Goal: Task Accomplishment & Management: Manage account settings

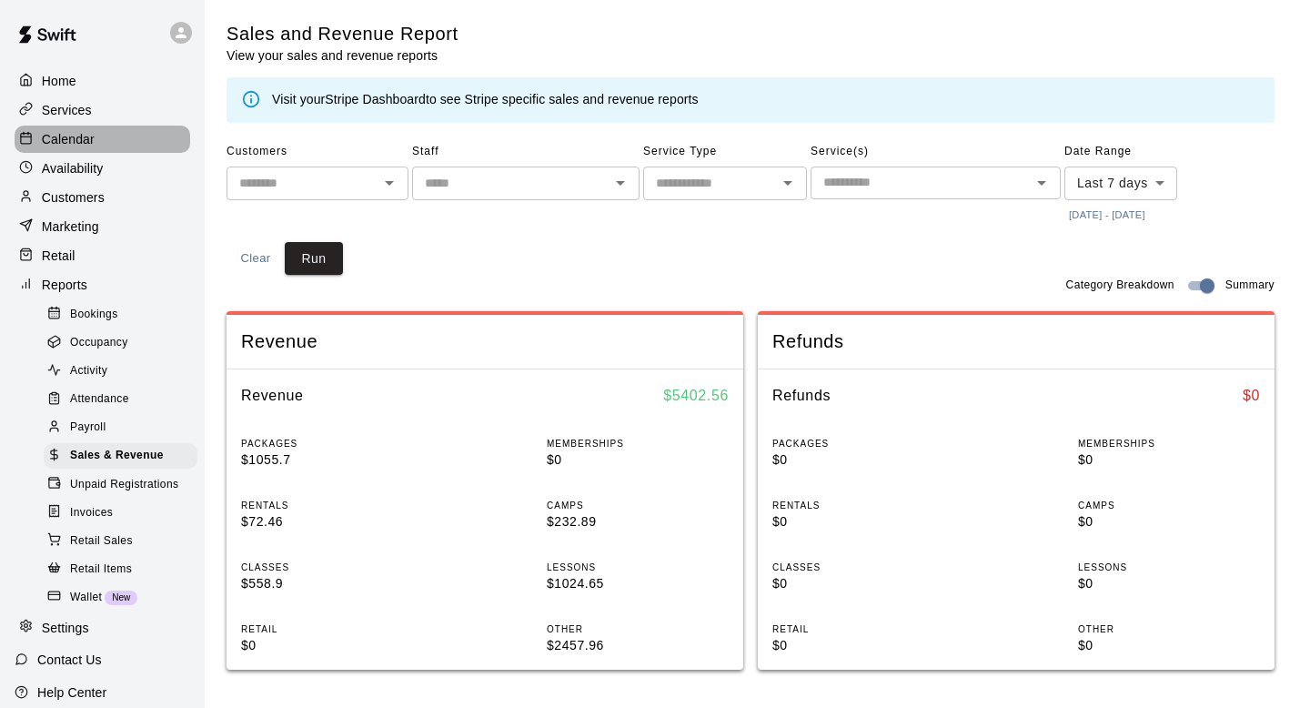
click at [62, 142] on p "Calendar" at bounding box center [68, 139] width 53 height 18
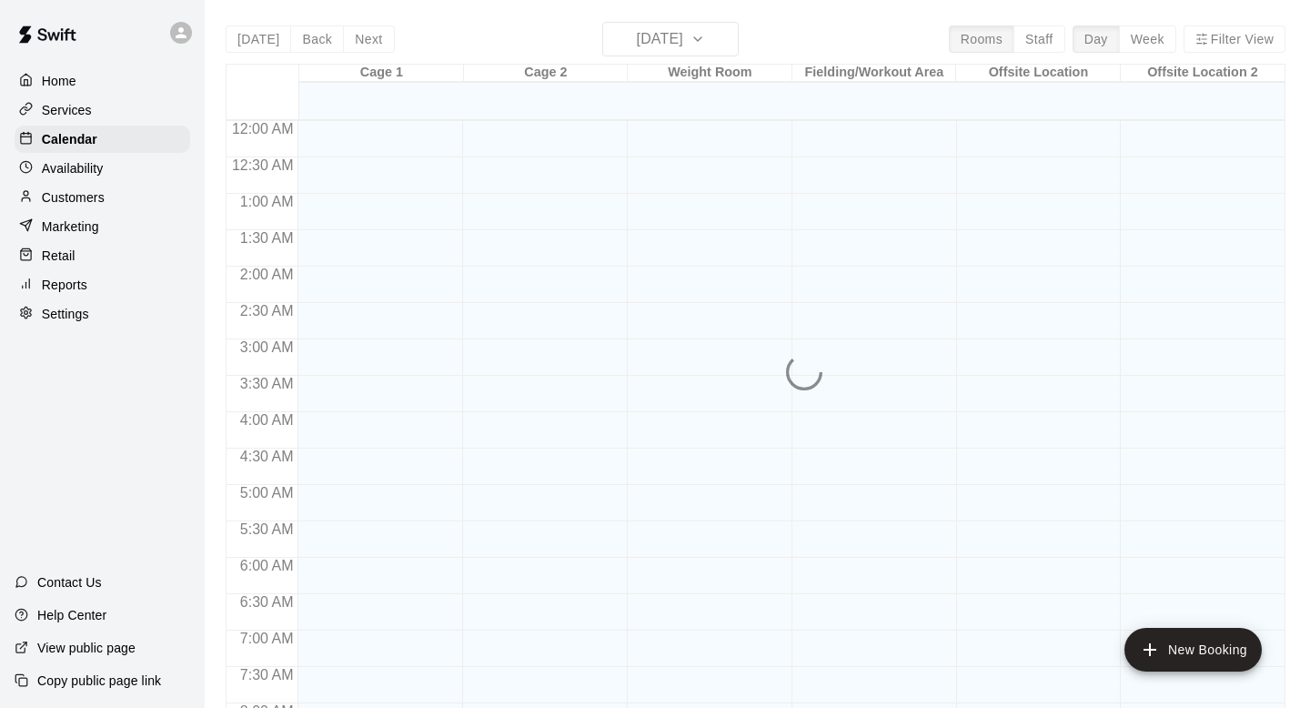
scroll to position [970, 0]
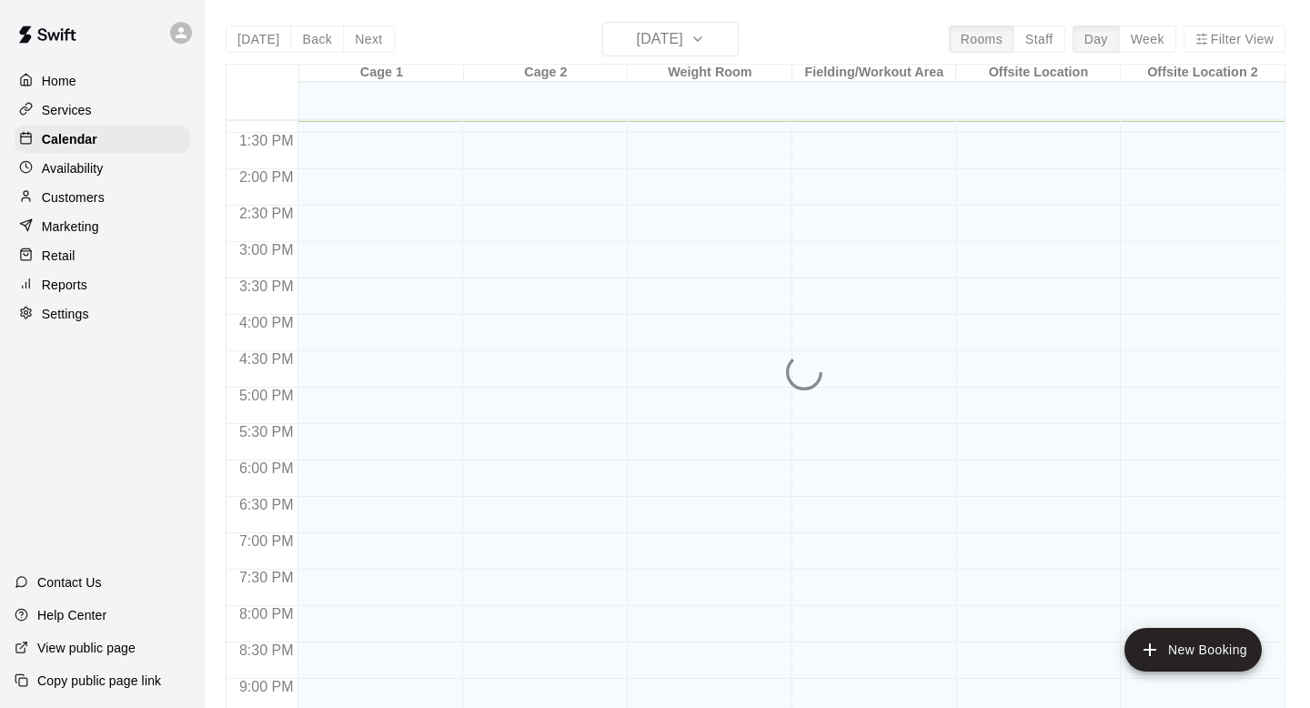
click at [71, 193] on p "Customers" at bounding box center [73, 197] width 63 height 18
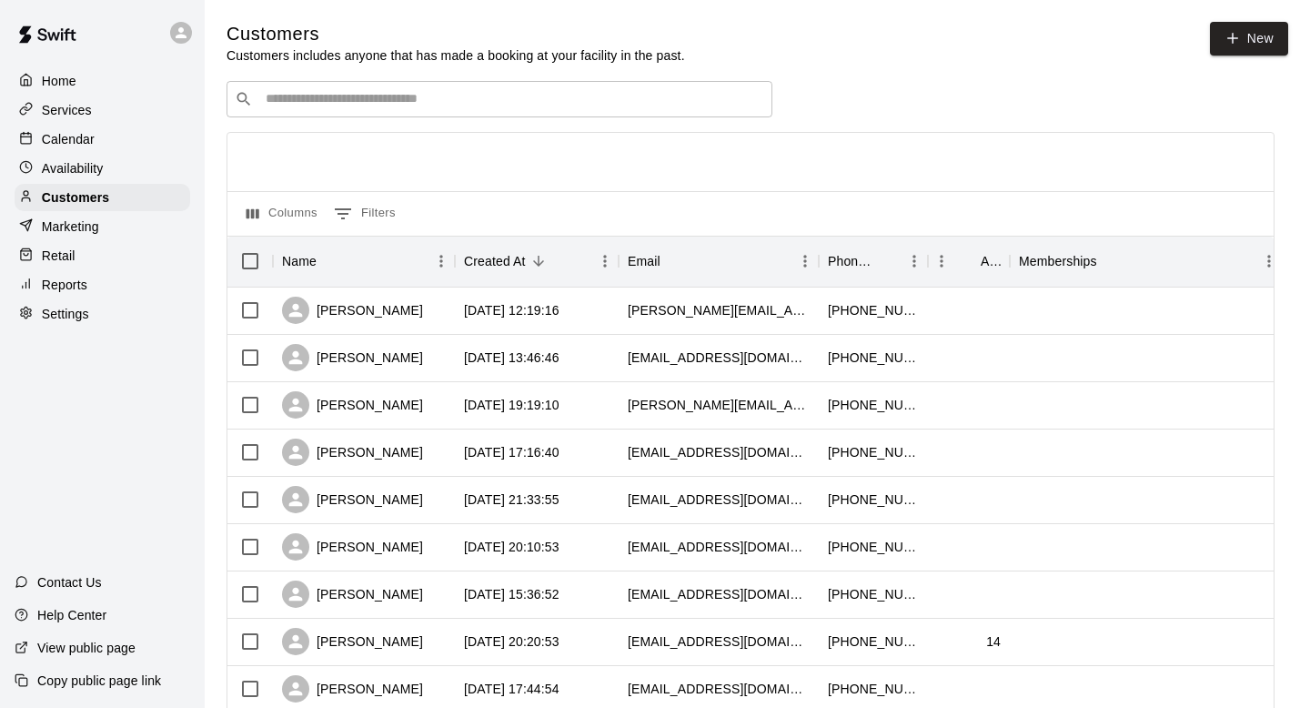
click at [357, 106] on input "Search customers by name or email" at bounding box center [512, 99] width 504 height 18
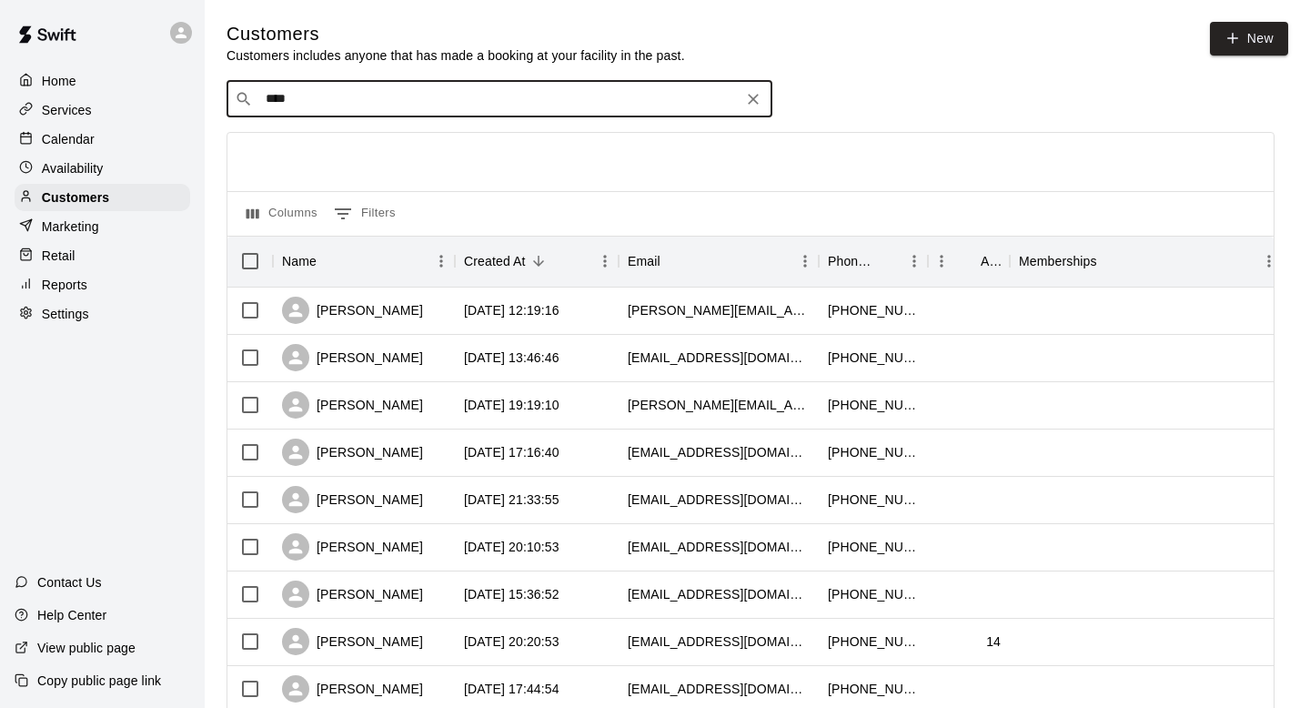
type input "*****"
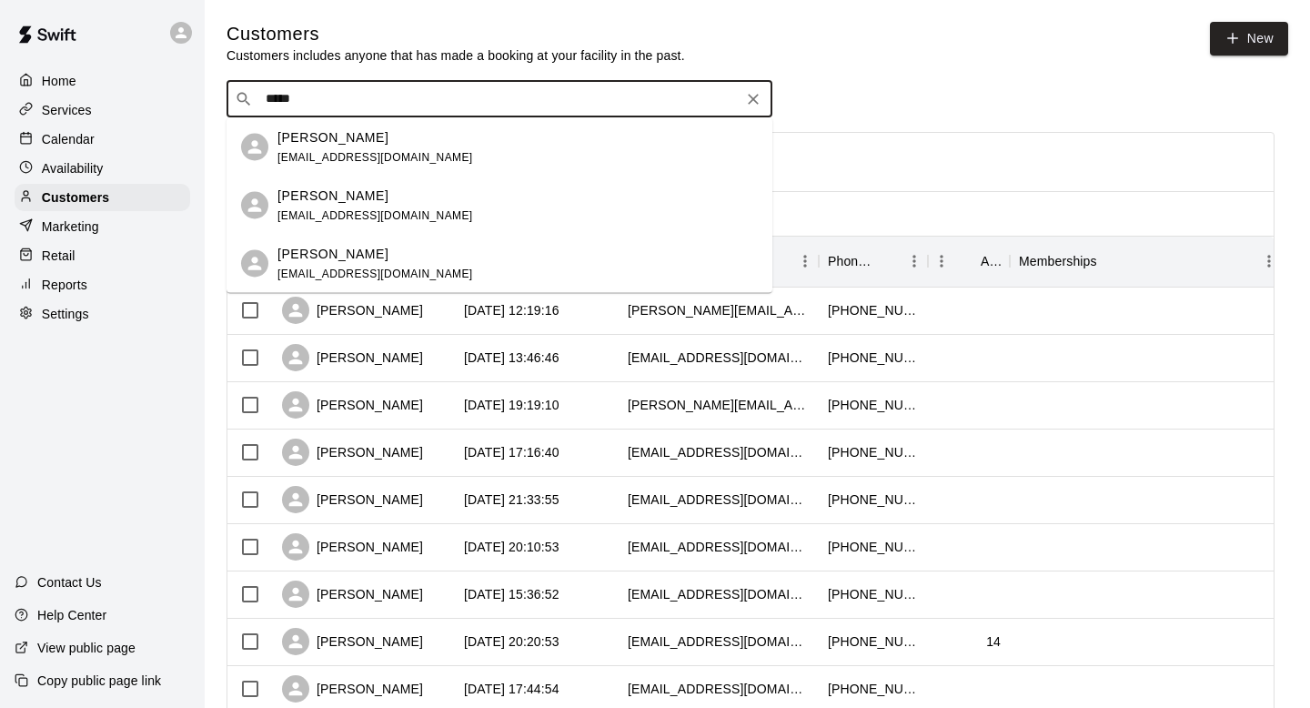
click at [346, 148] on div "[PERSON_NAME] [EMAIL_ADDRESS][DOMAIN_NAME]" at bounding box center [375, 146] width 196 height 39
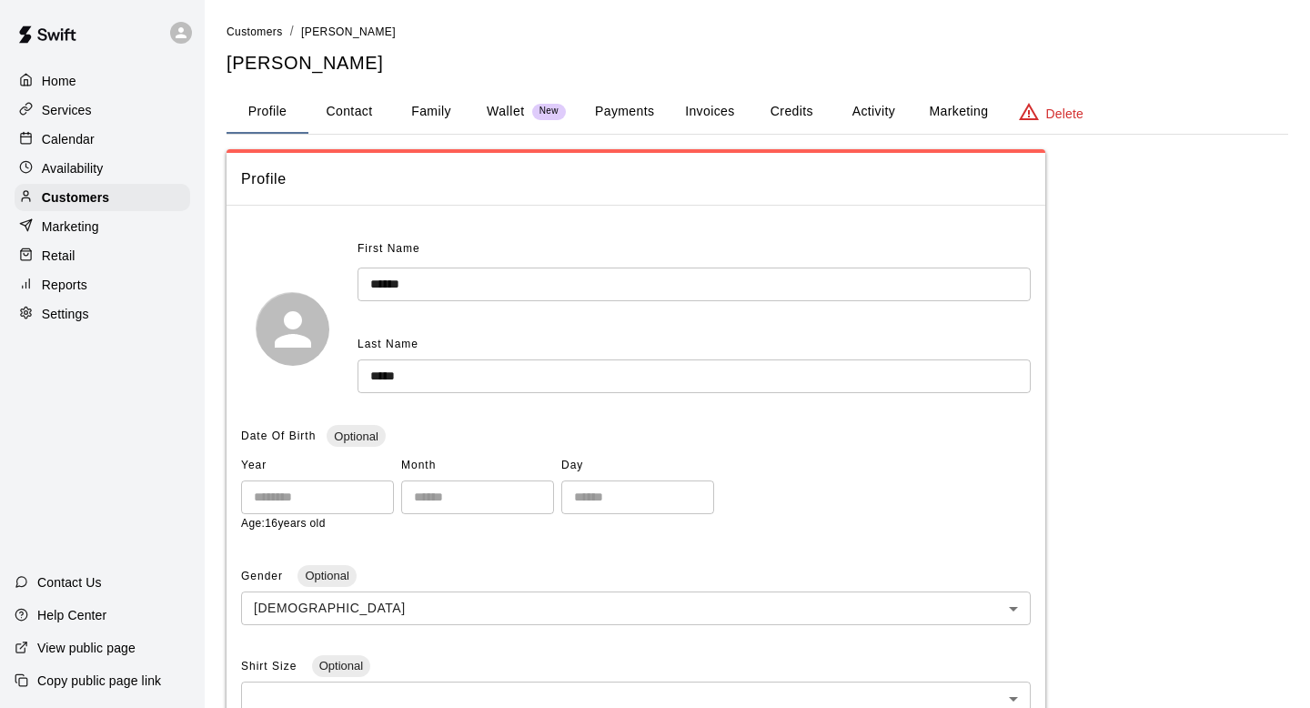
click at [695, 114] on button "Invoices" at bounding box center [710, 112] width 82 height 44
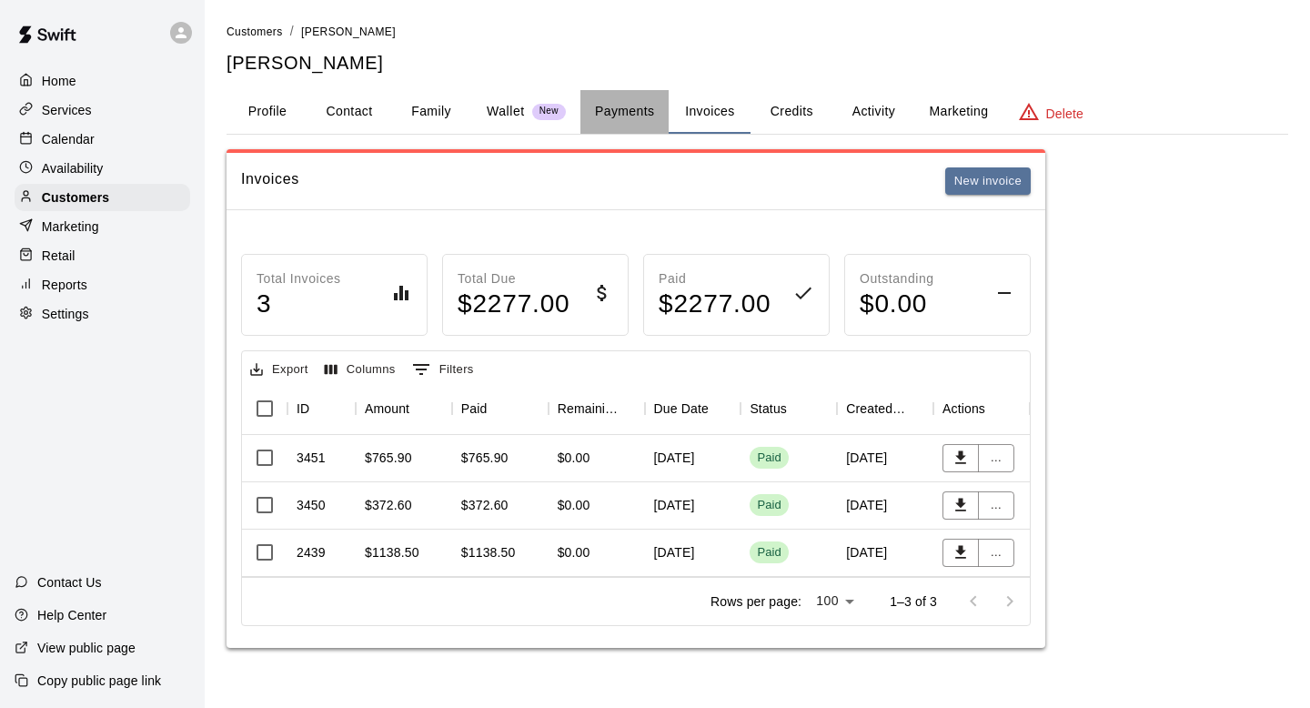
click at [610, 109] on button "Payments" at bounding box center [624, 112] width 88 height 44
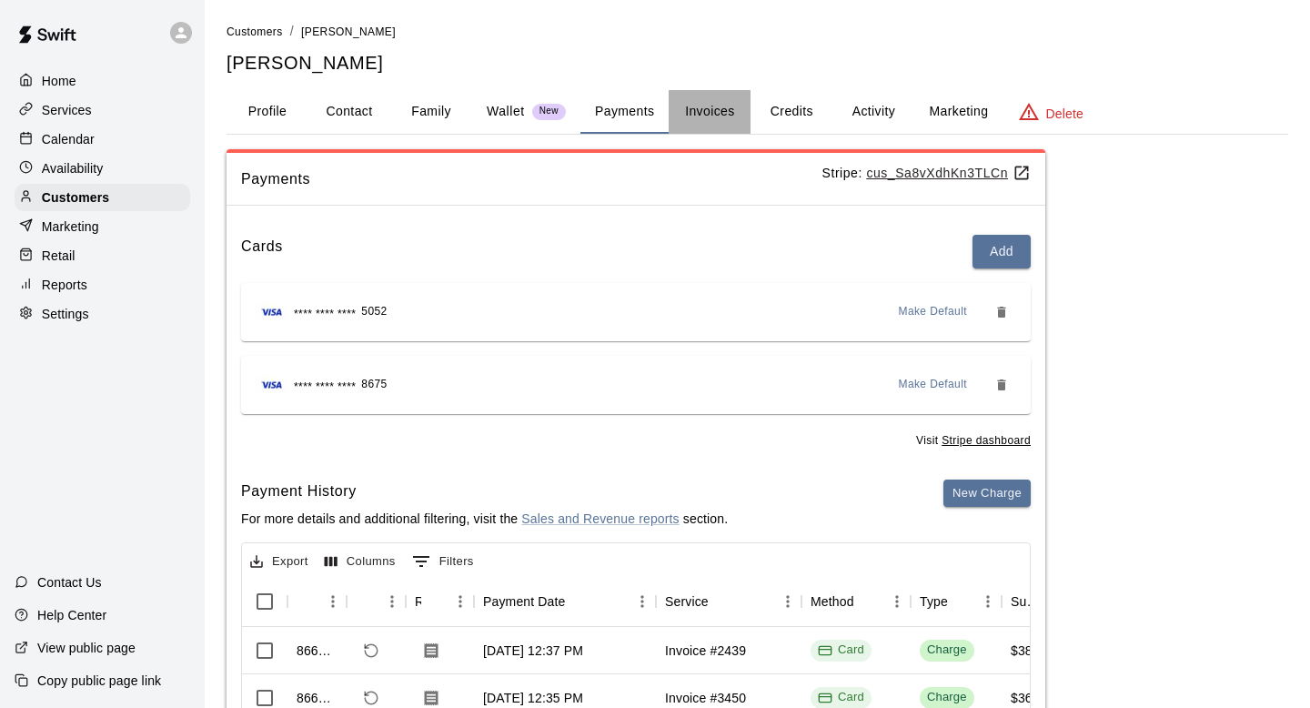
click at [721, 110] on button "Invoices" at bounding box center [710, 112] width 82 height 44
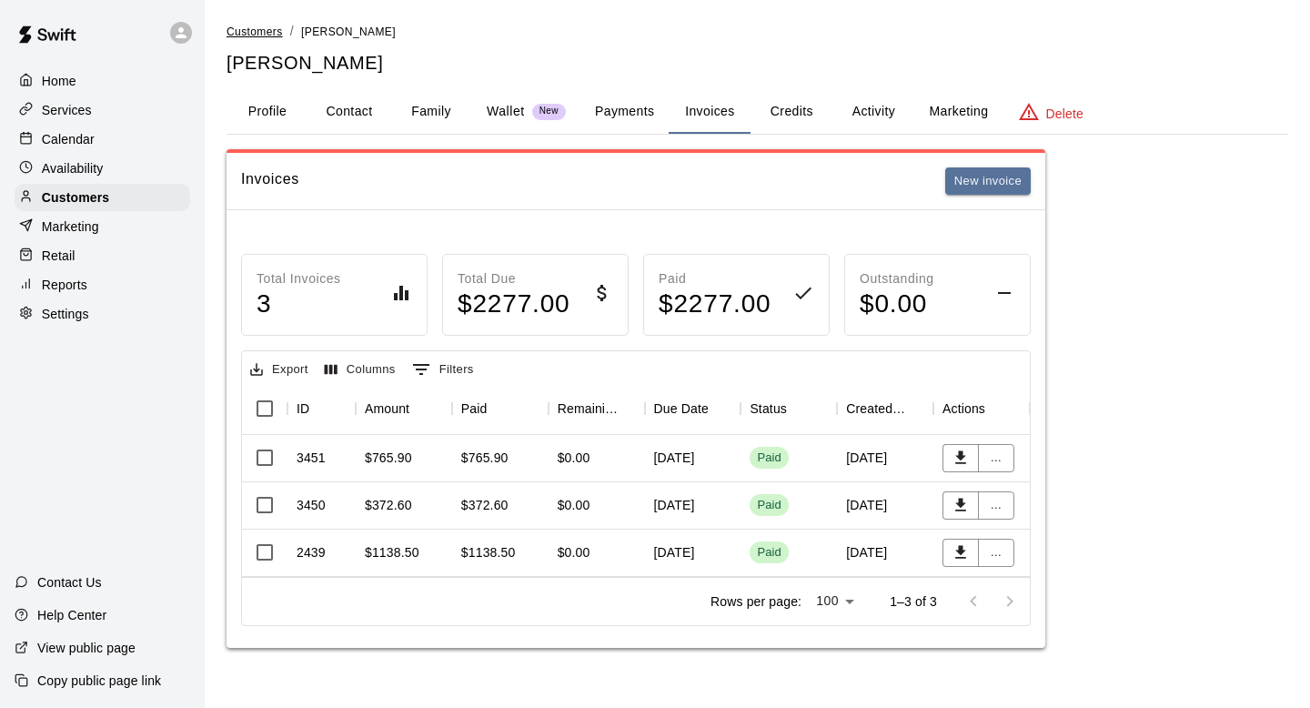
click at [252, 37] on span "Customers" at bounding box center [254, 31] width 56 height 13
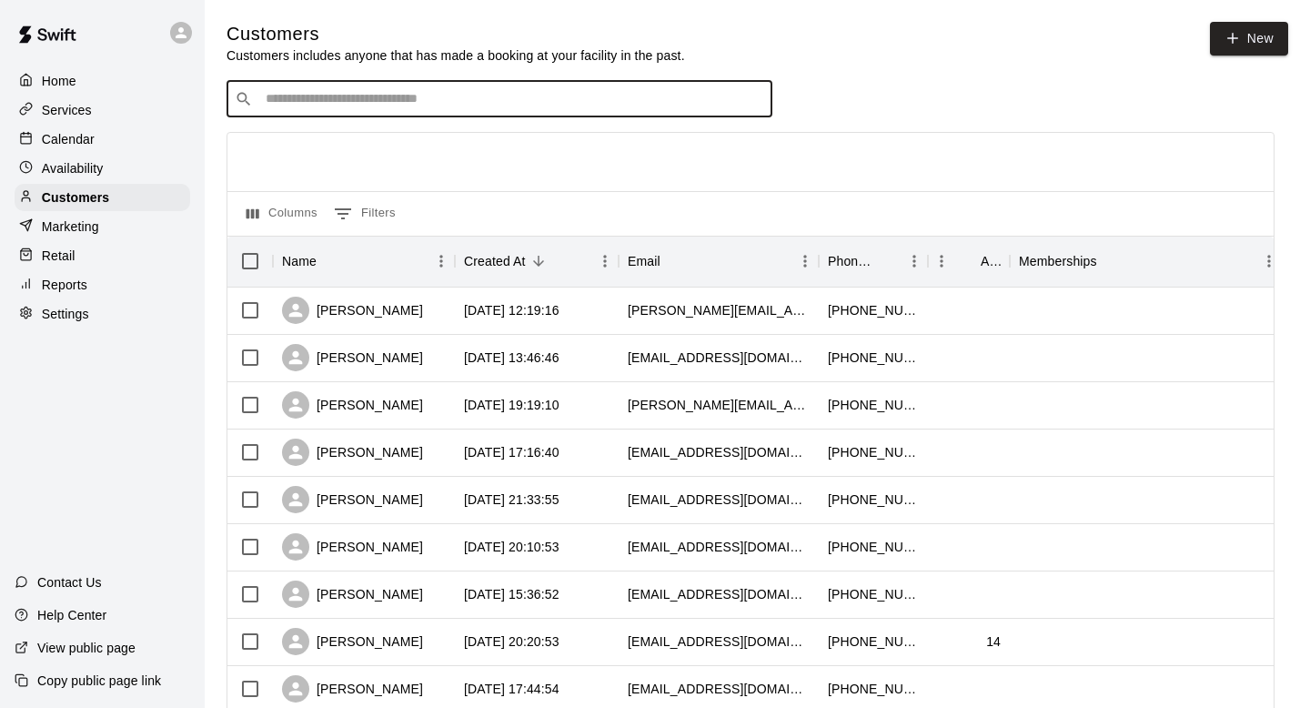
click at [306, 93] on input "Search customers by name or email" at bounding box center [512, 99] width 504 height 18
type input "*****"
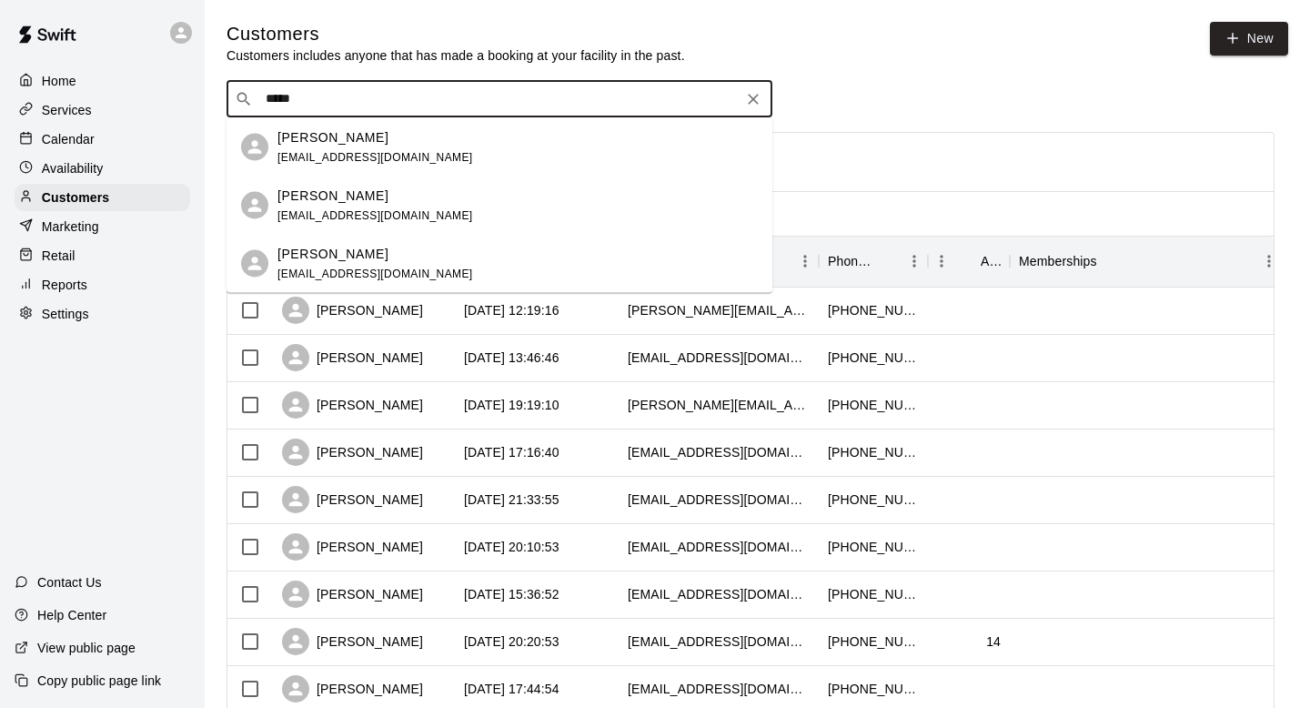
click at [308, 252] on p "[PERSON_NAME]" at bounding box center [332, 253] width 111 height 19
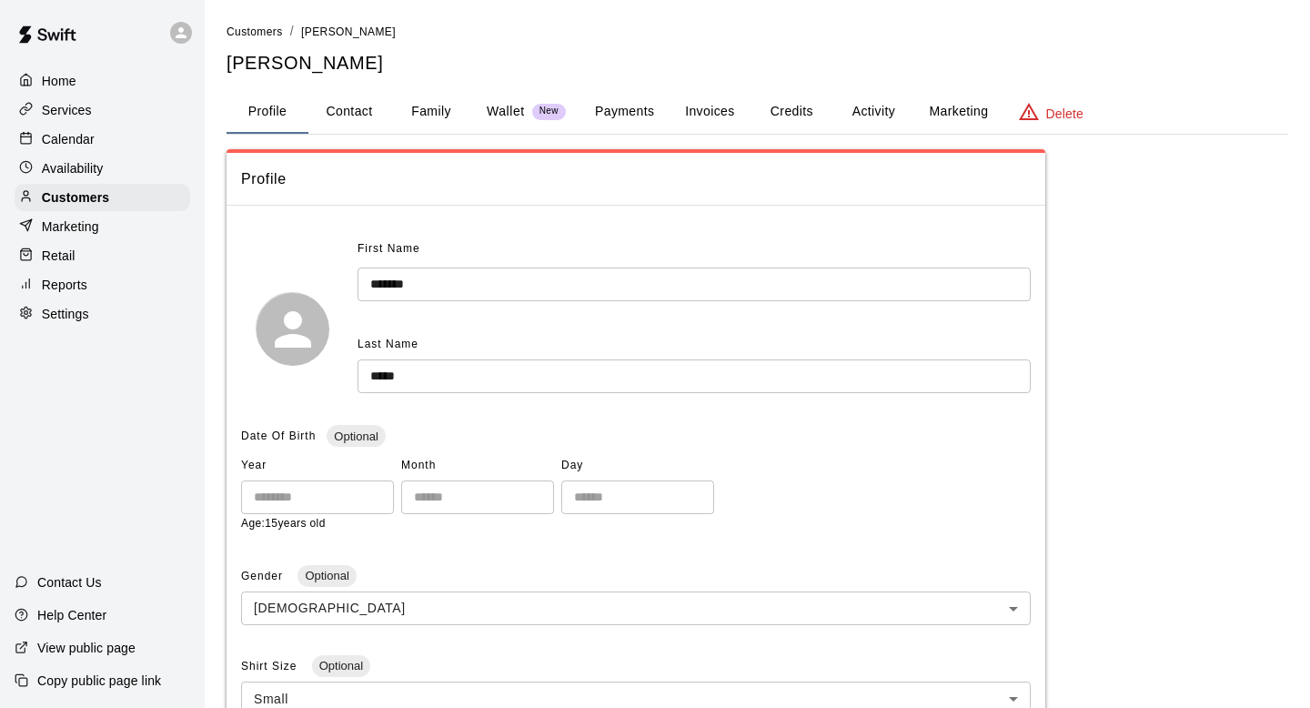
click at [717, 117] on button "Invoices" at bounding box center [710, 112] width 82 height 44
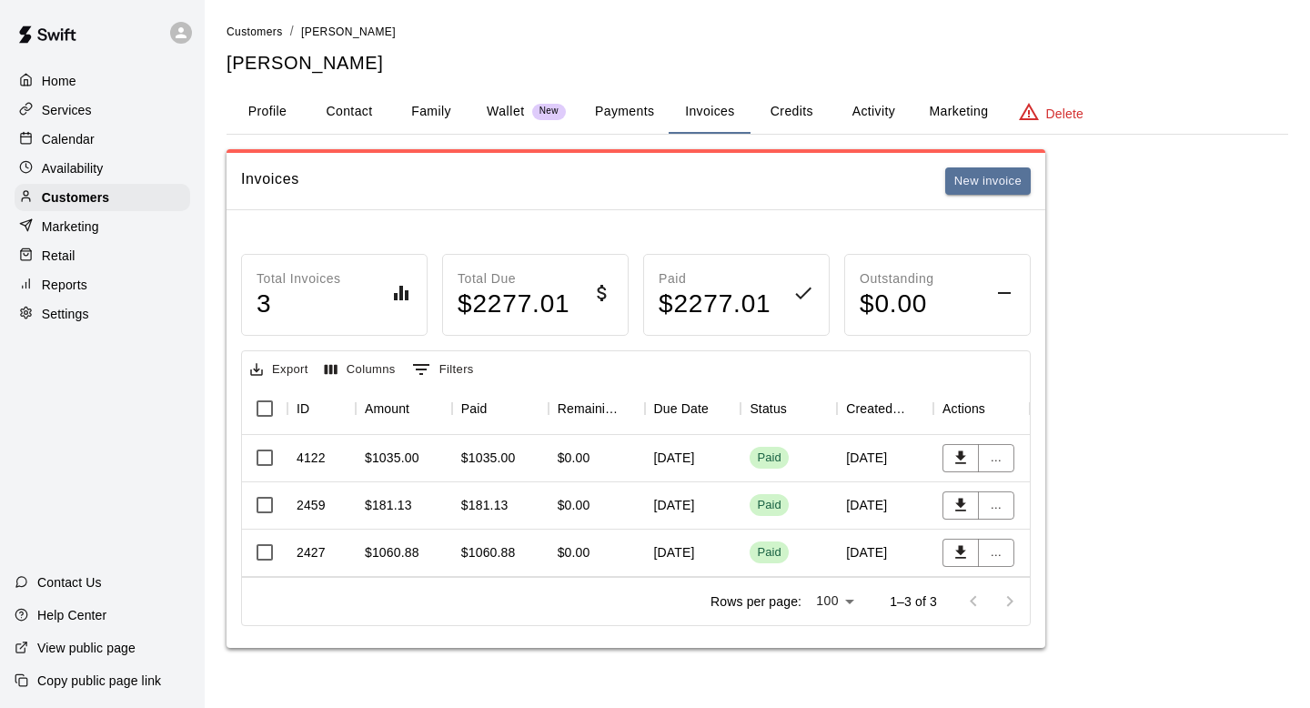
click at [72, 287] on p "Reports" at bounding box center [64, 285] width 45 height 18
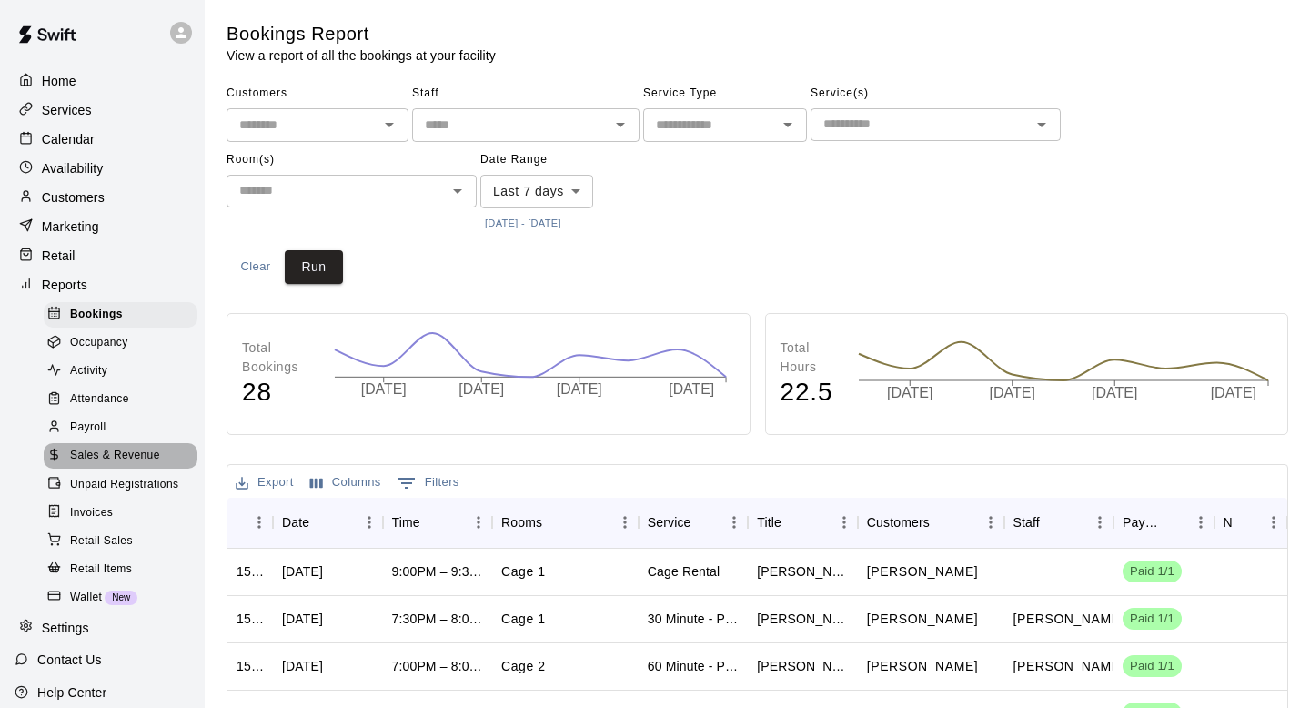
click at [146, 455] on span "Sales & Revenue" at bounding box center [115, 456] width 90 height 18
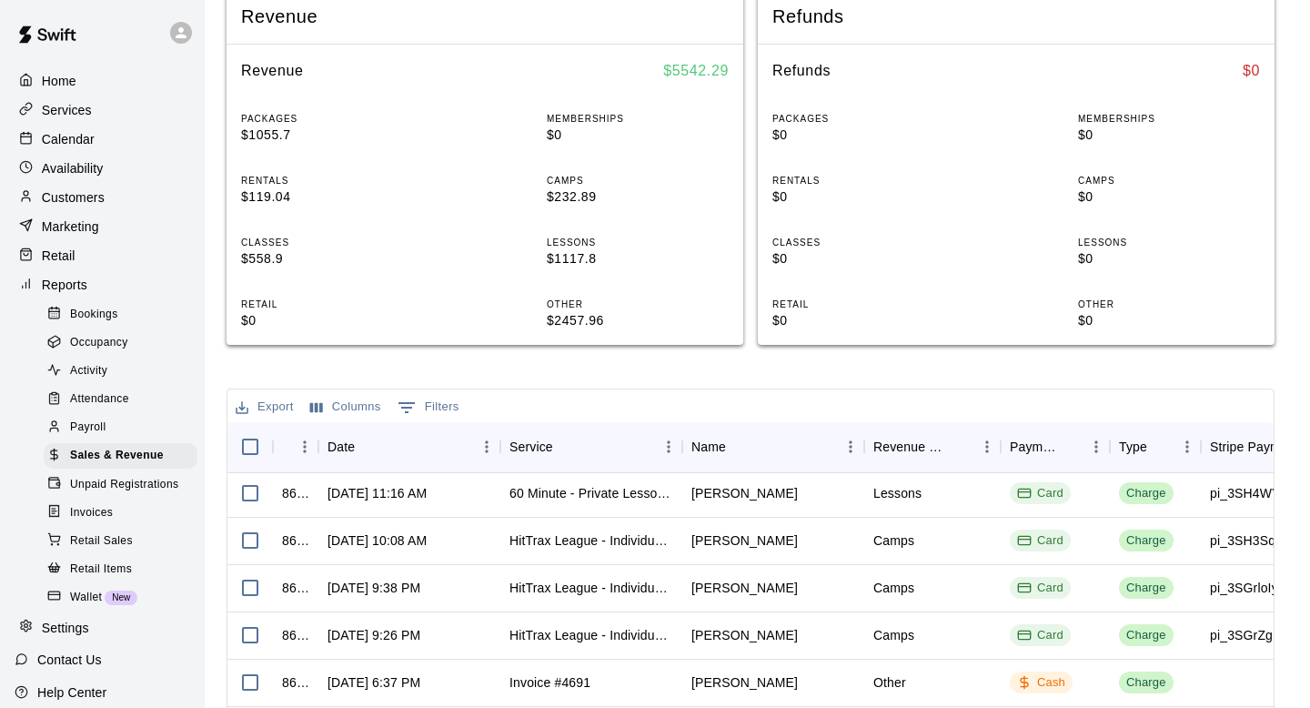
scroll to position [91, 0]
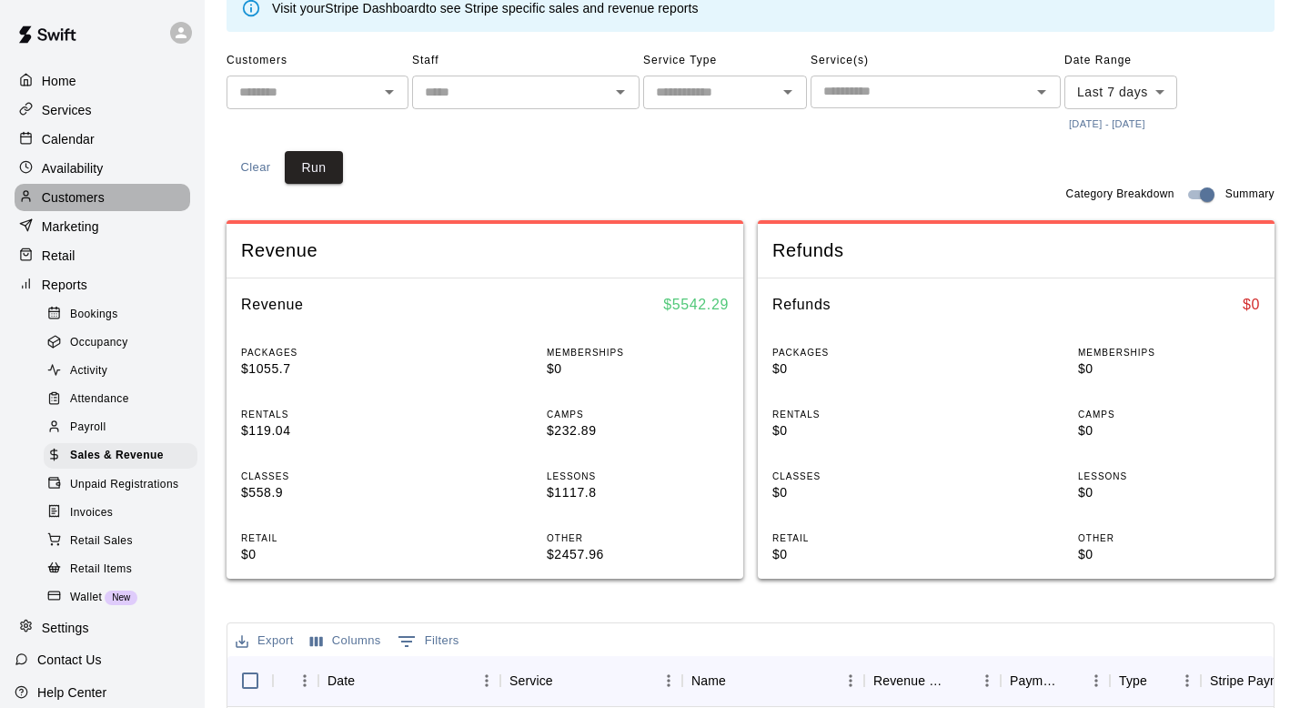
click at [91, 190] on p "Customers" at bounding box center [73, 197] width 63 height 18
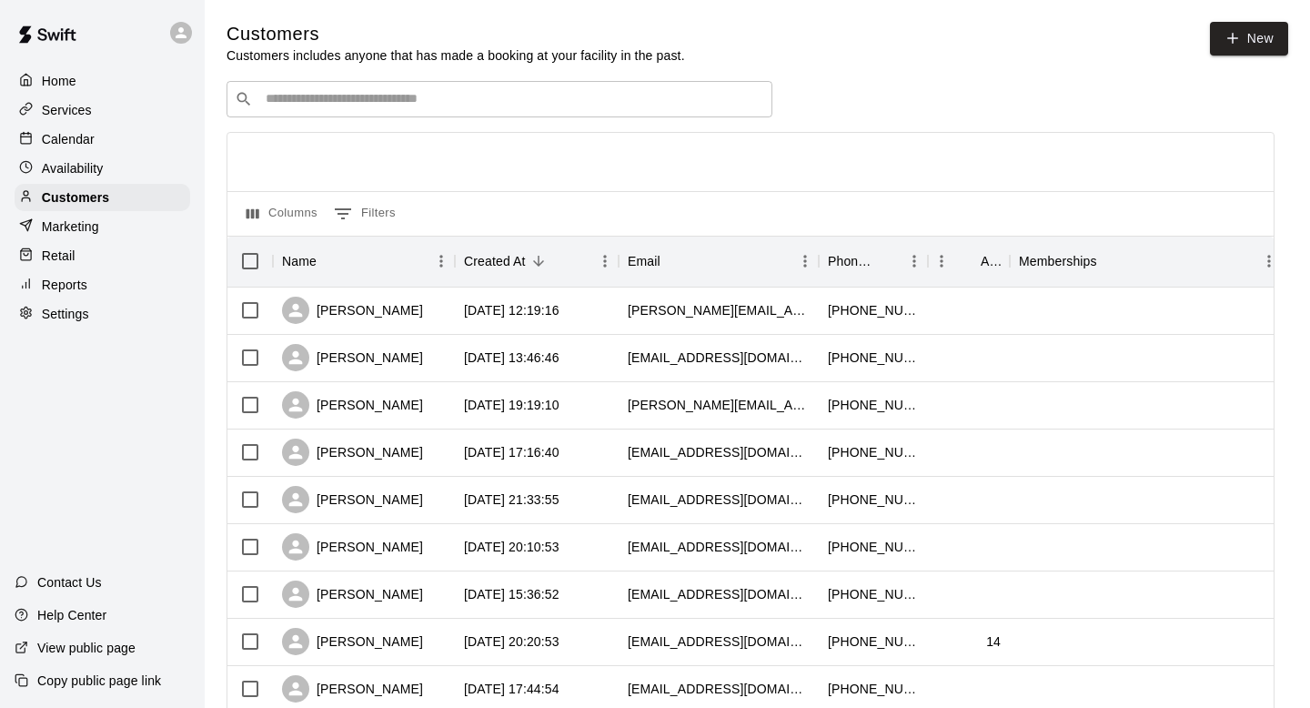
click at [383, 99] on input "Search customers by name or email" at bounding box center [512, 99] width 504 height 18
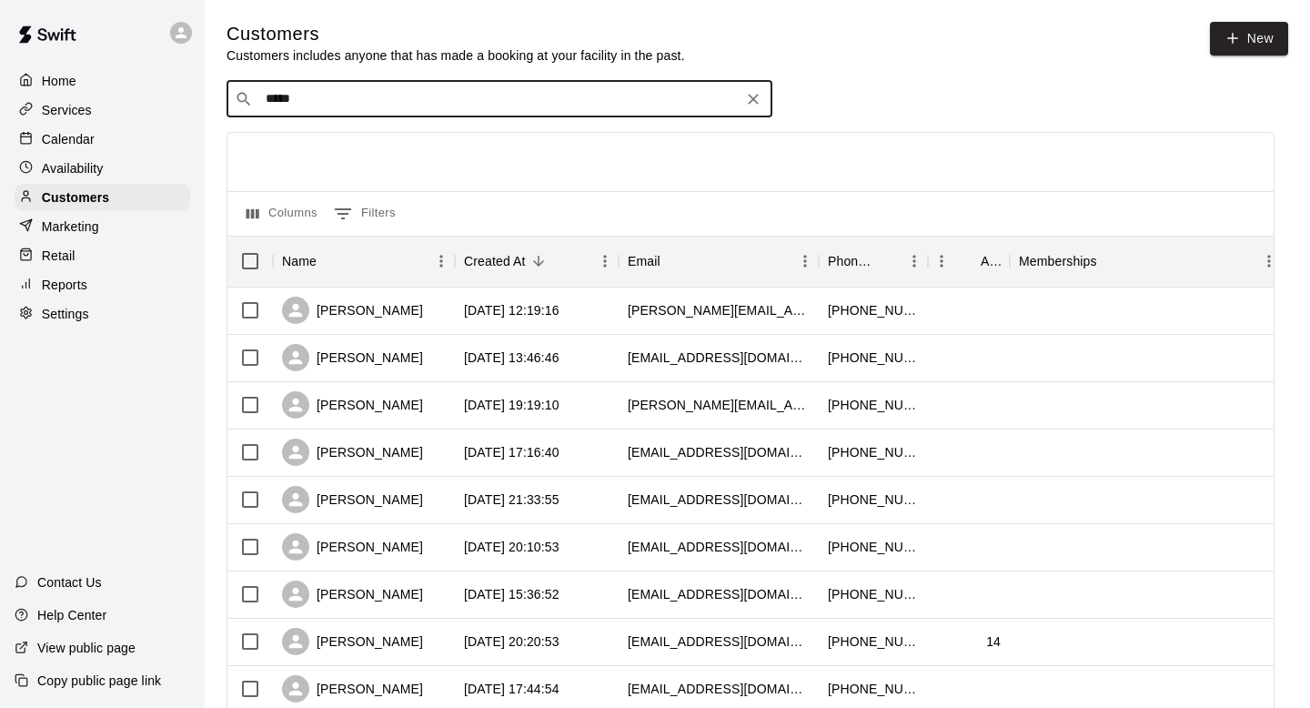
type input "******"
click at [355, 156] on span "[EMAIL_ADDRESS][DOMAIN_NAME]" at bounding box center [375, 156] width 196 height 13
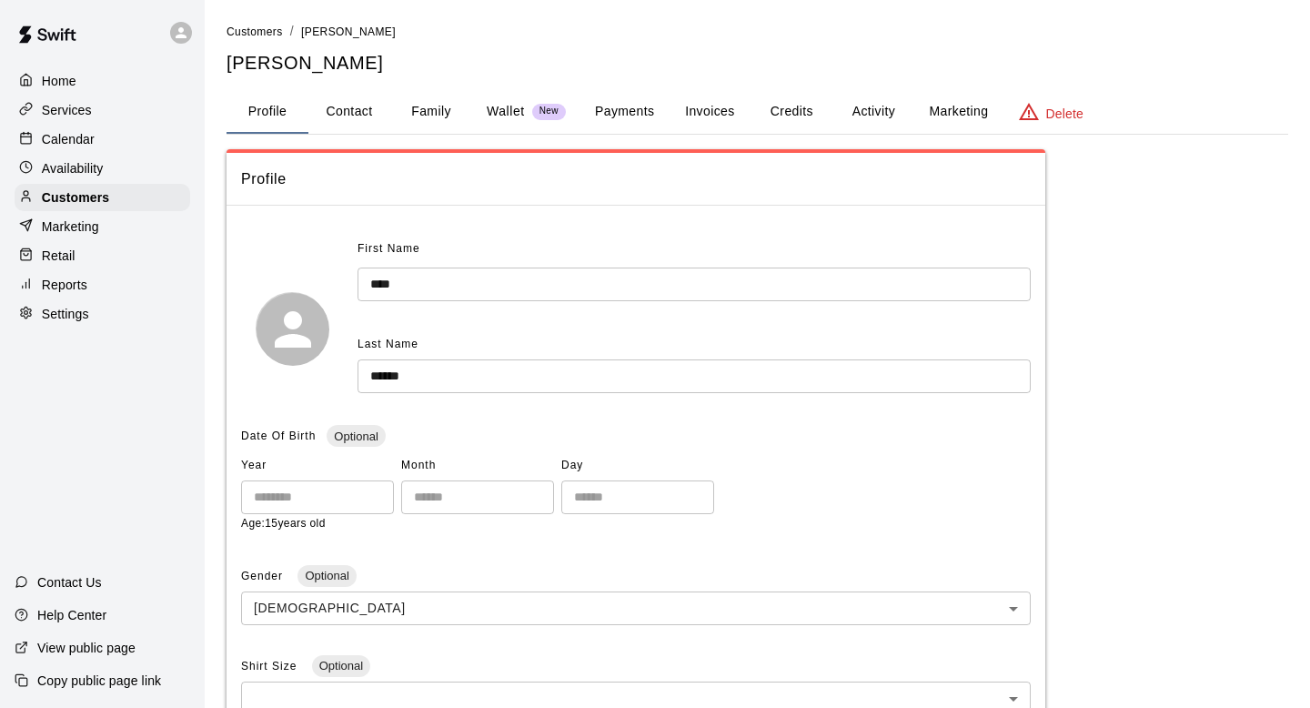
click at [705, 114] on button "Invoices" at bounding box center [710, 112] width 82 height 44
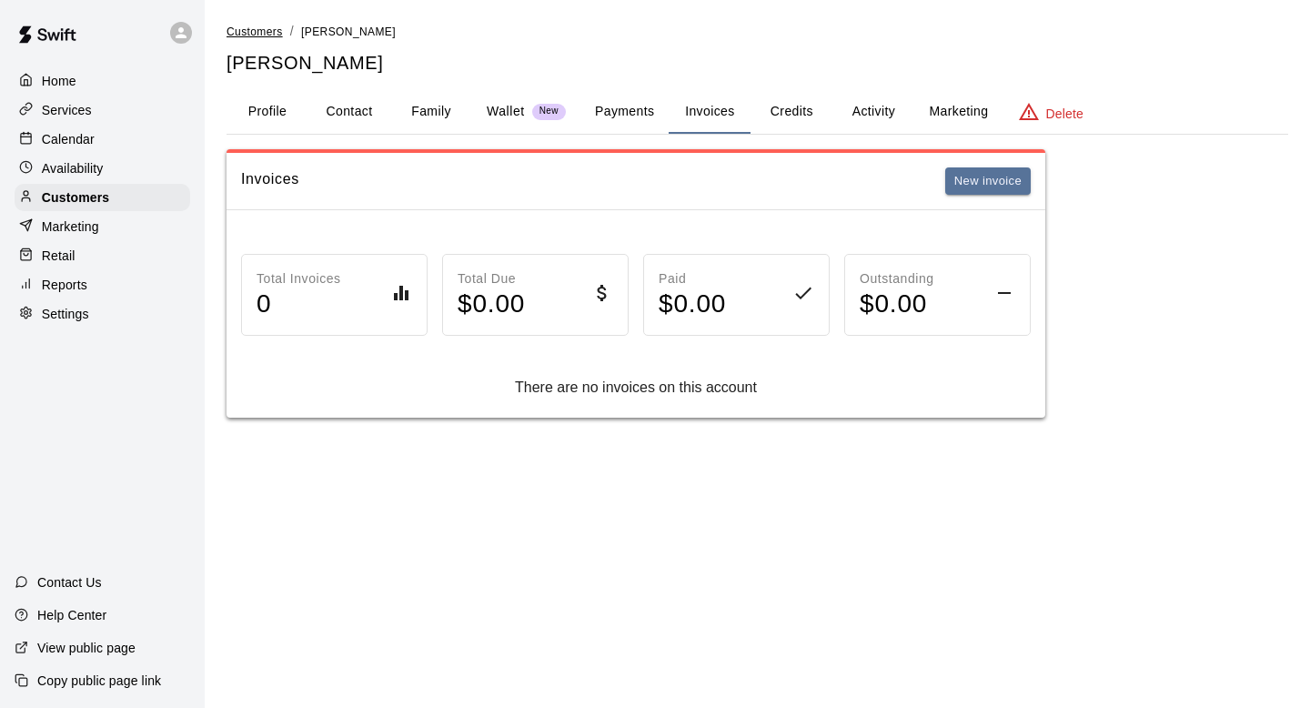
click at [271, 33] on span "Customers" at bounding box center [254, 31] width 56 height 13
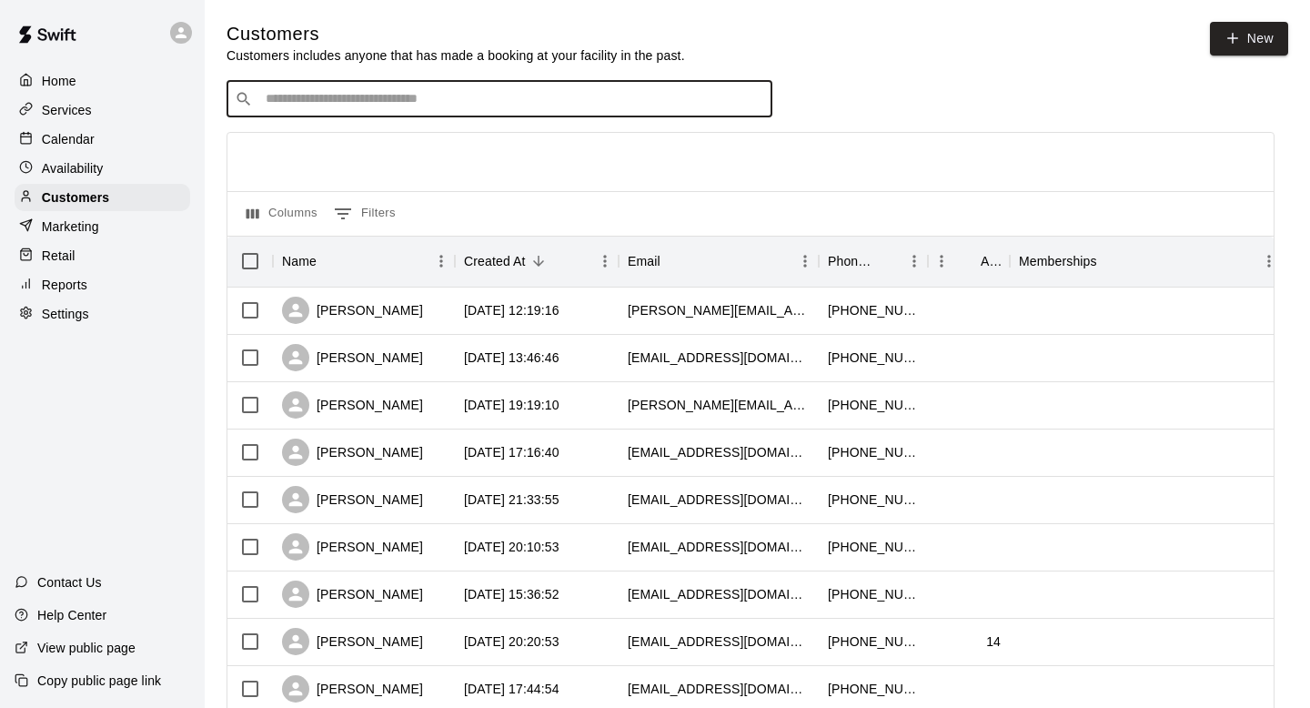
click at [300, 96] on input "Search customers by name or email" at bounding box center [512, 99] width 504 height 18
type input "******"
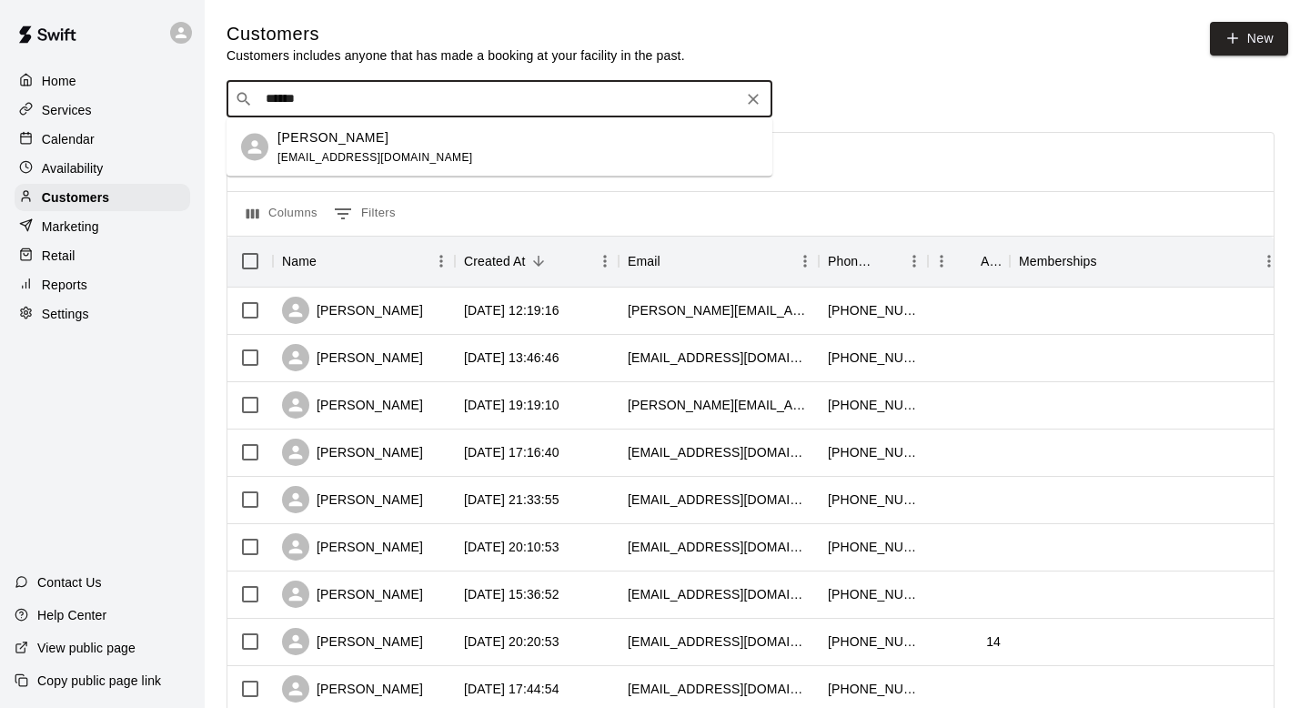
click at [284, 142] on p "[PERSON_NAME]" at bounding box center [332, 136] width 111 height 19
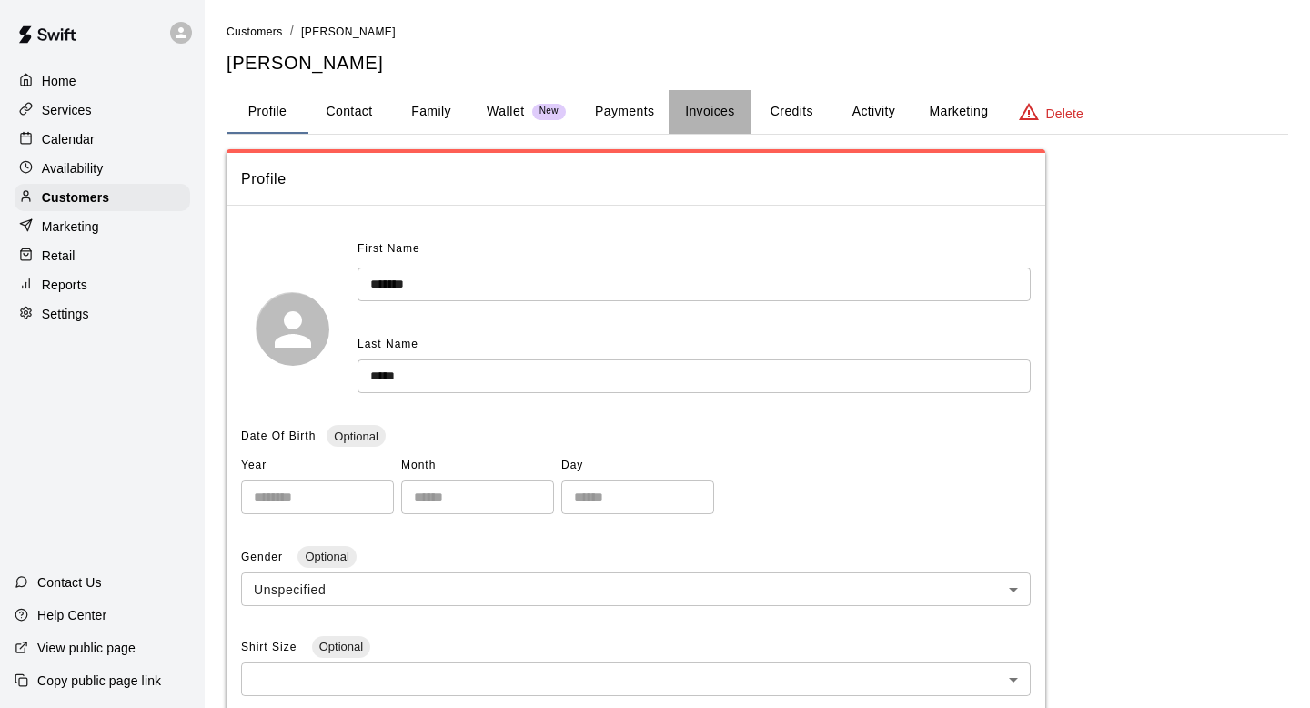
click at [699, 114] on button "Invoices" at bounding box center [710, 112] width 82 height 44
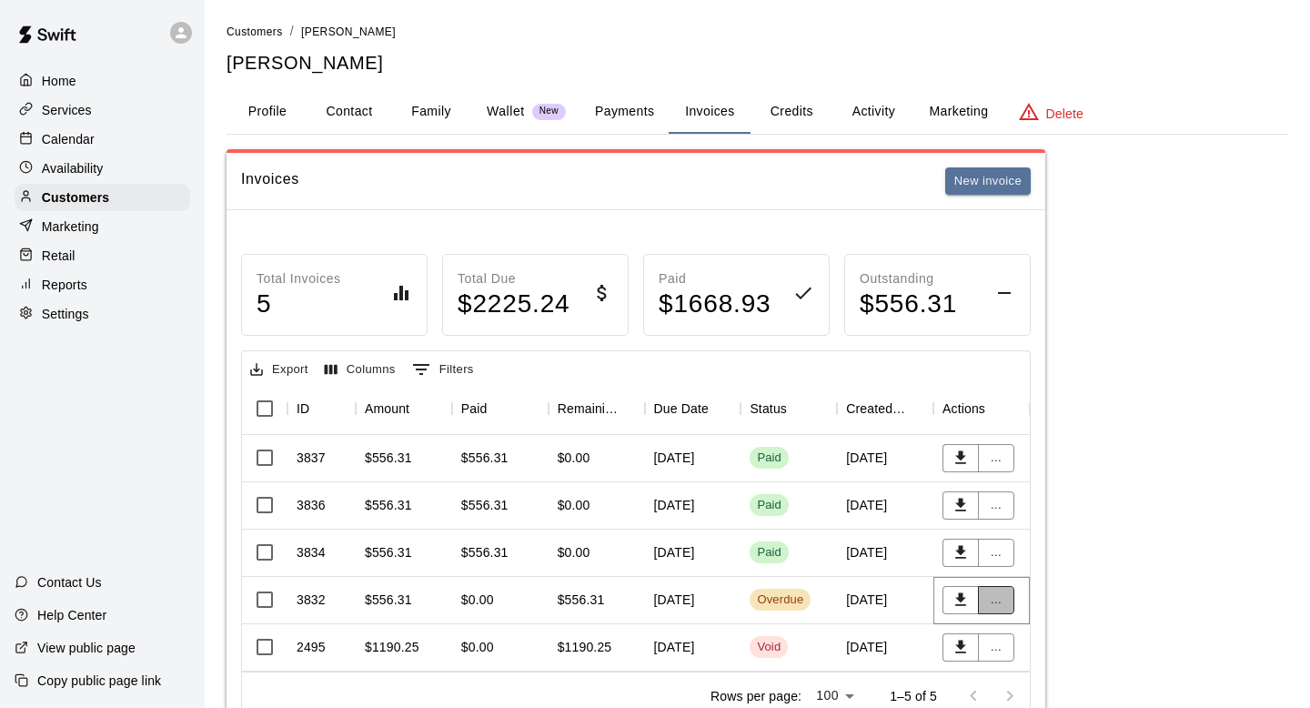
click at [991, 598] on button "..." at bounding box center [996, 600] width 36 height 28
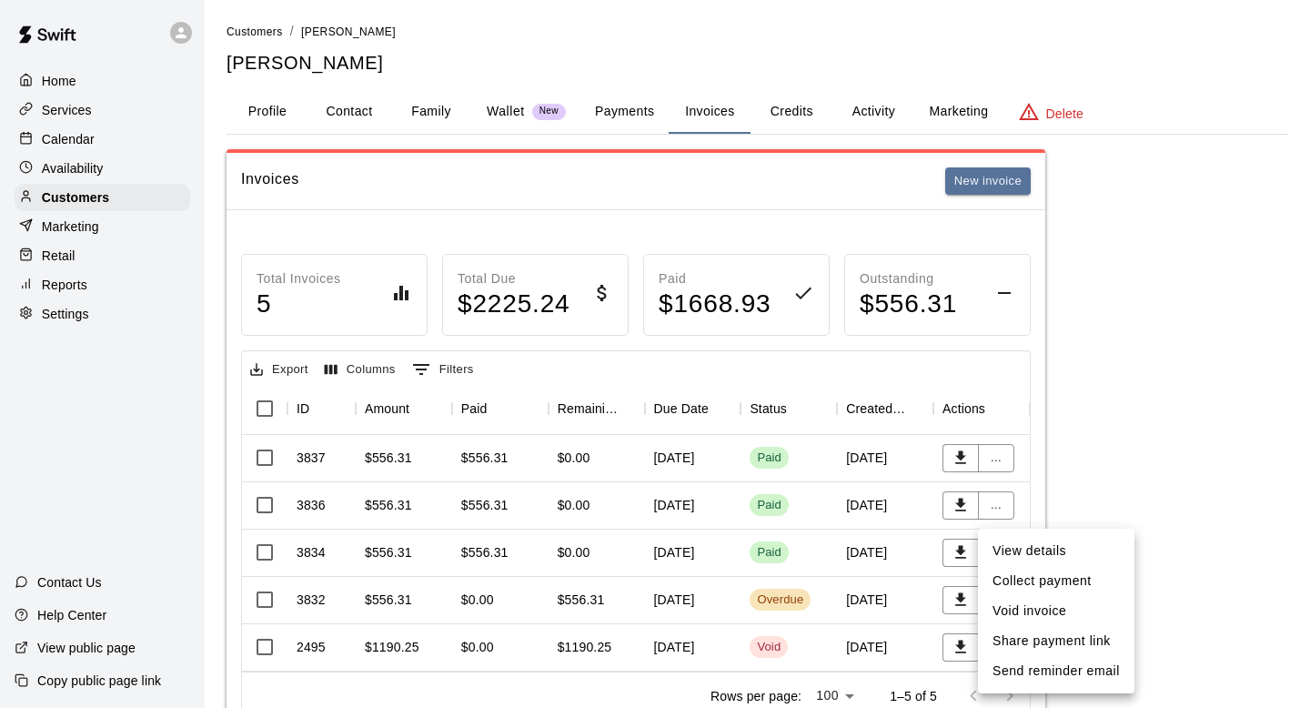
click at [1005, 550] on li "View details" at bounding box center [1056, 551] width 156 height 30
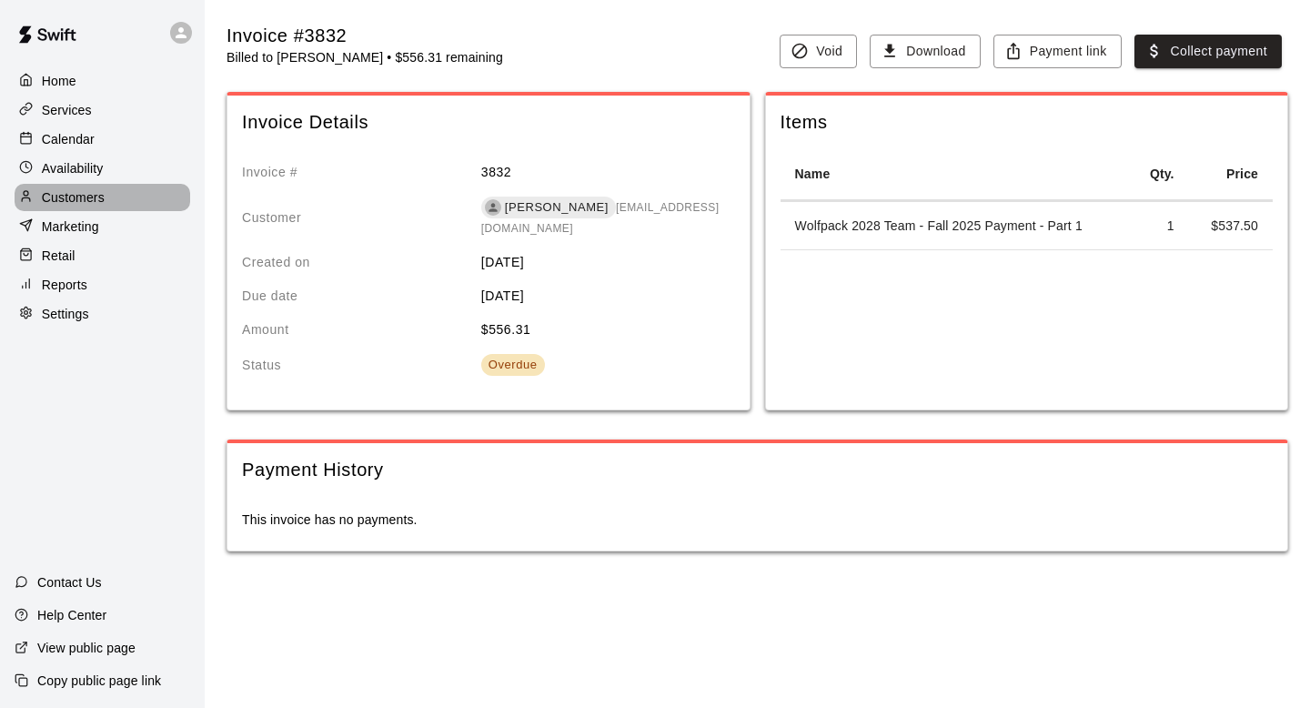
click at [82, 194] on p "Customers" at bounding box center [73, 197] width 63 height 18
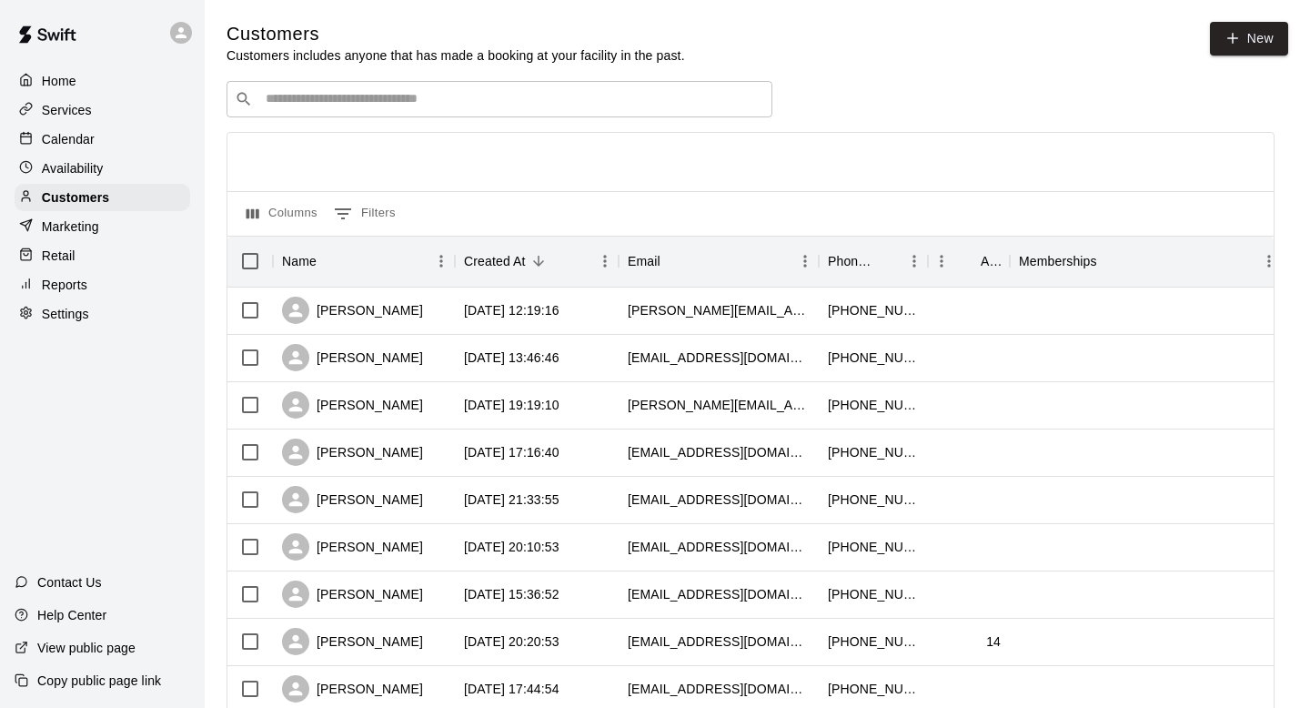
click at [294, 96] on input "Search customers by name or email" at bounding box center [512, 99] width 504 height 18
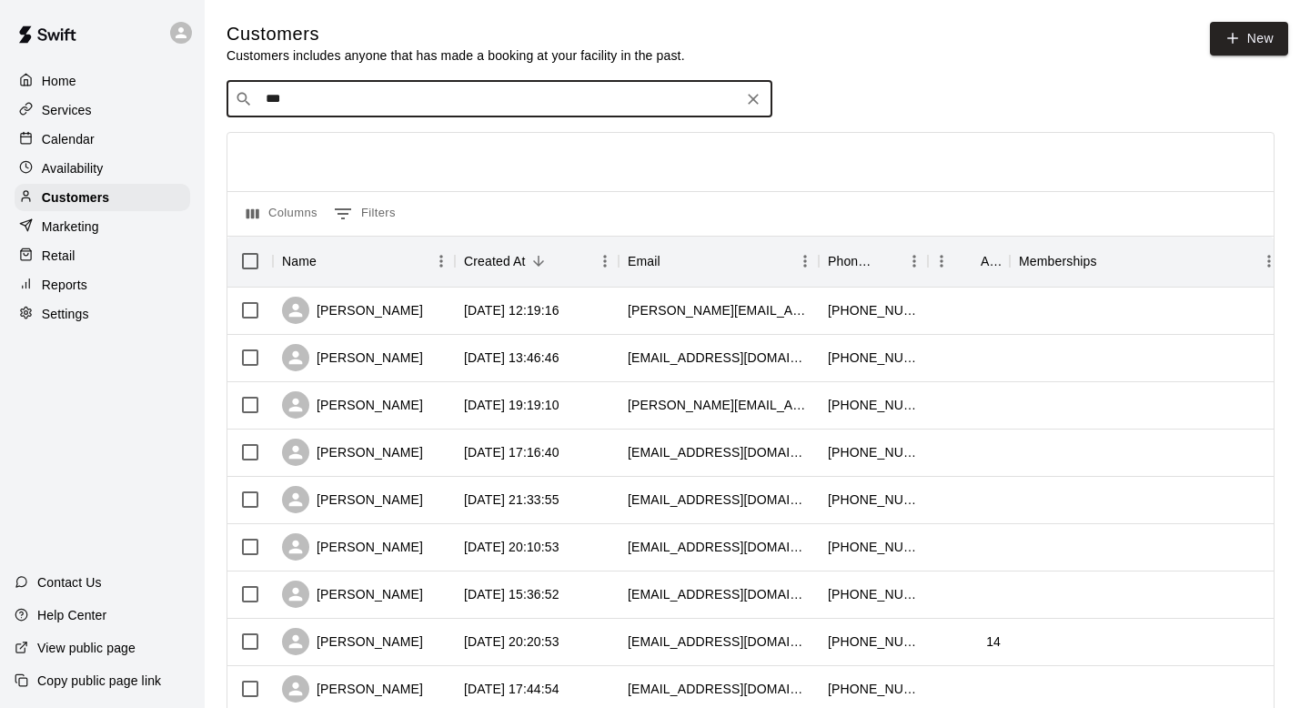
type input "****"
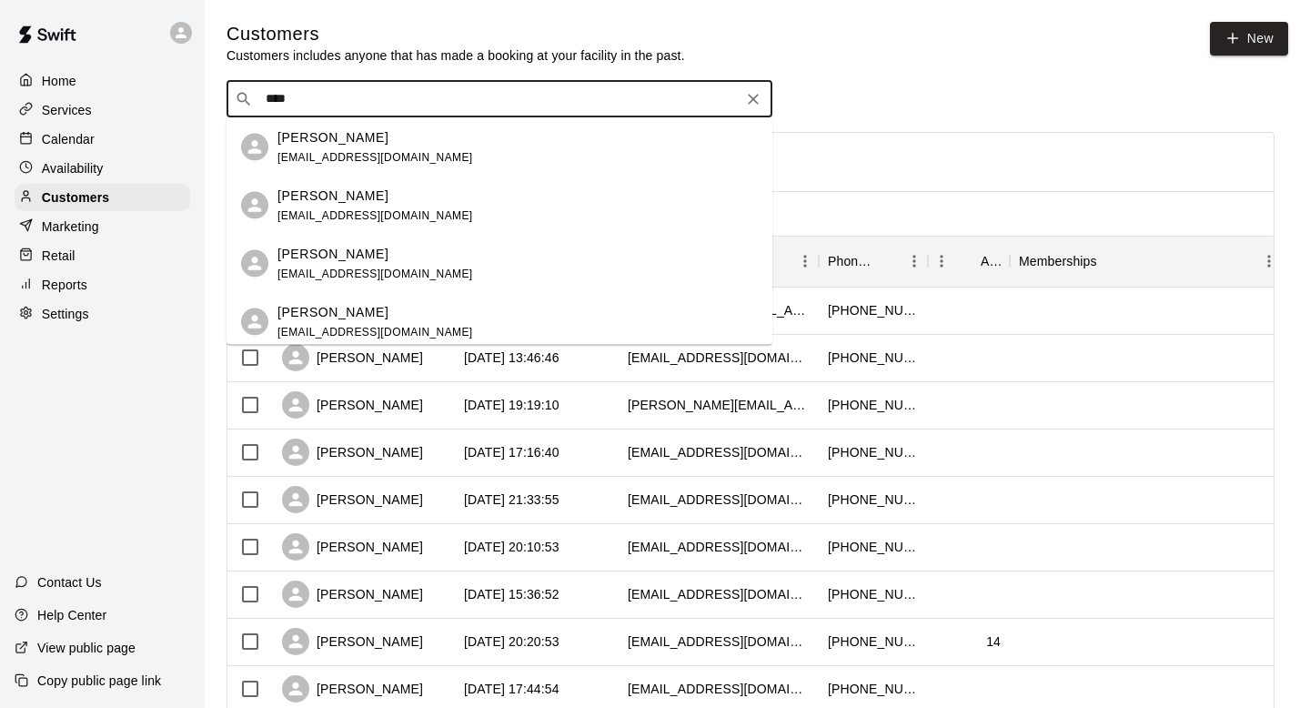
click at [294, 160] on span "[EMAIL_ADDRESS][DOMAIN_NAME]" at bounding box center [375, 156] width 196 height 13
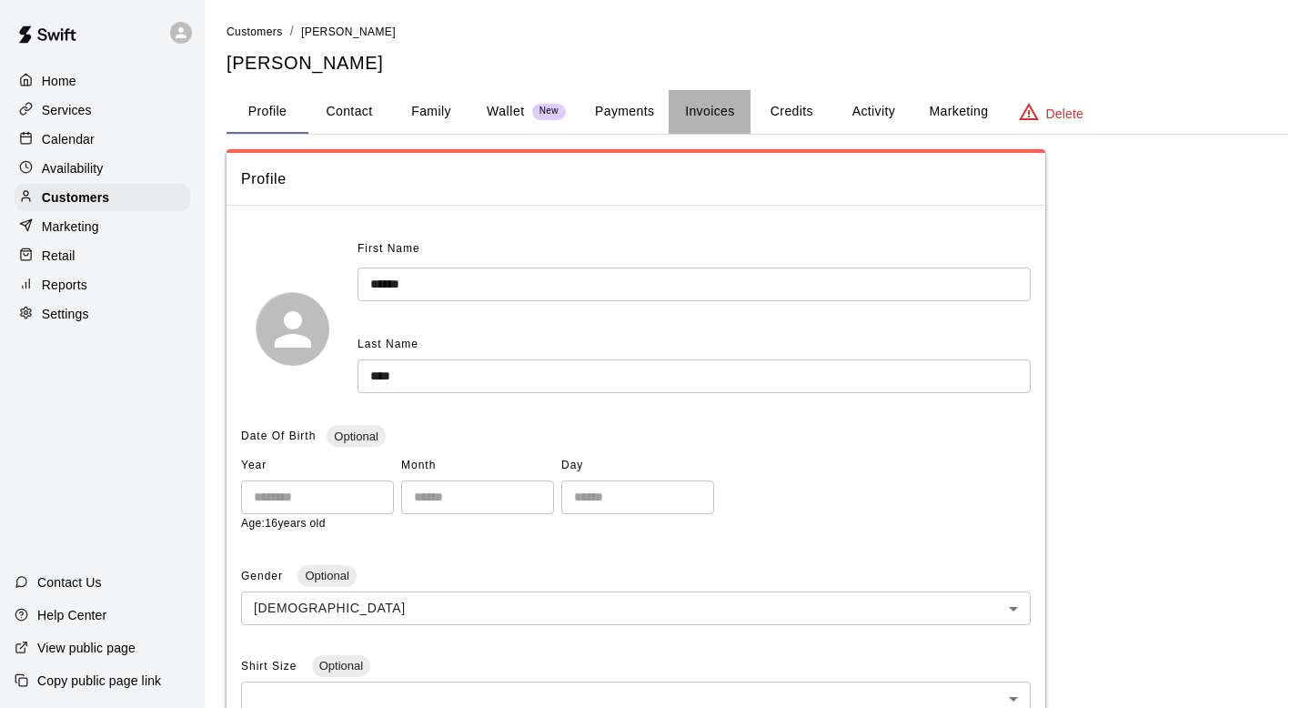
click at [692, 117] on button "Invoices" at bounding box center [710, 112] width 82 height 44
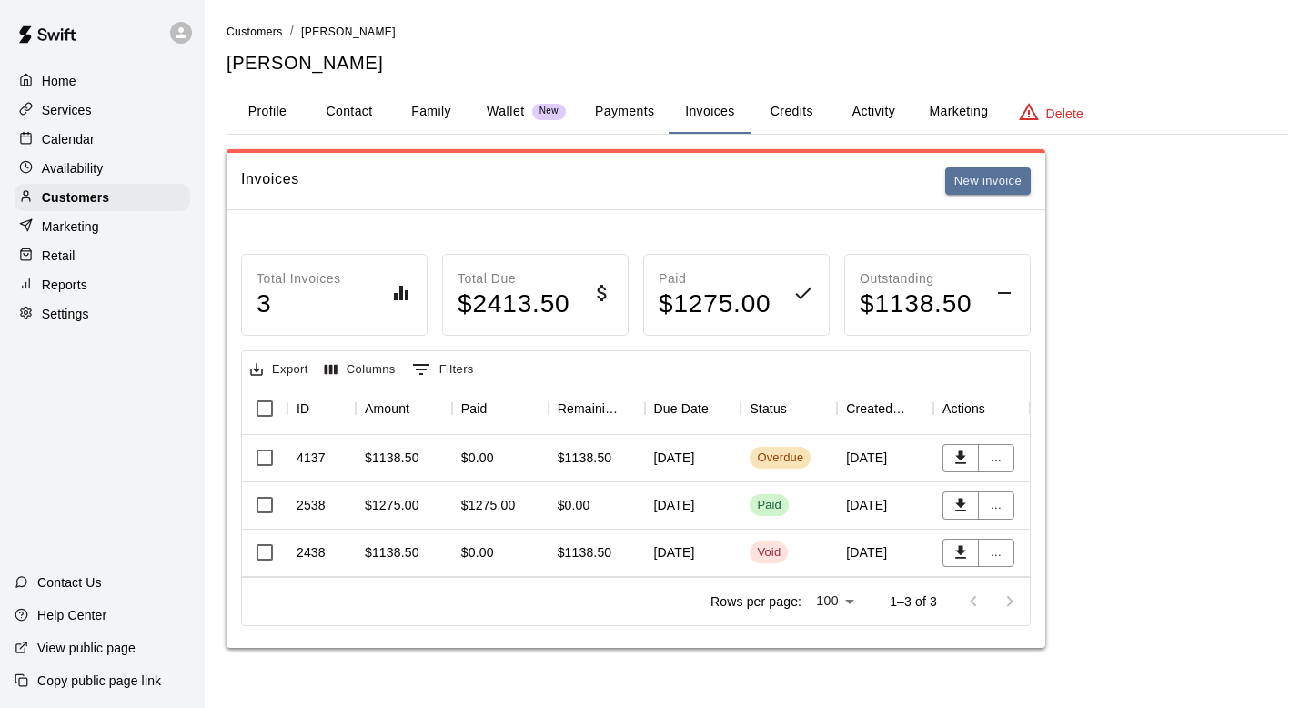
click at [80, 282] on p "Reports" at bounding box center [64, 285] width 45 height 18
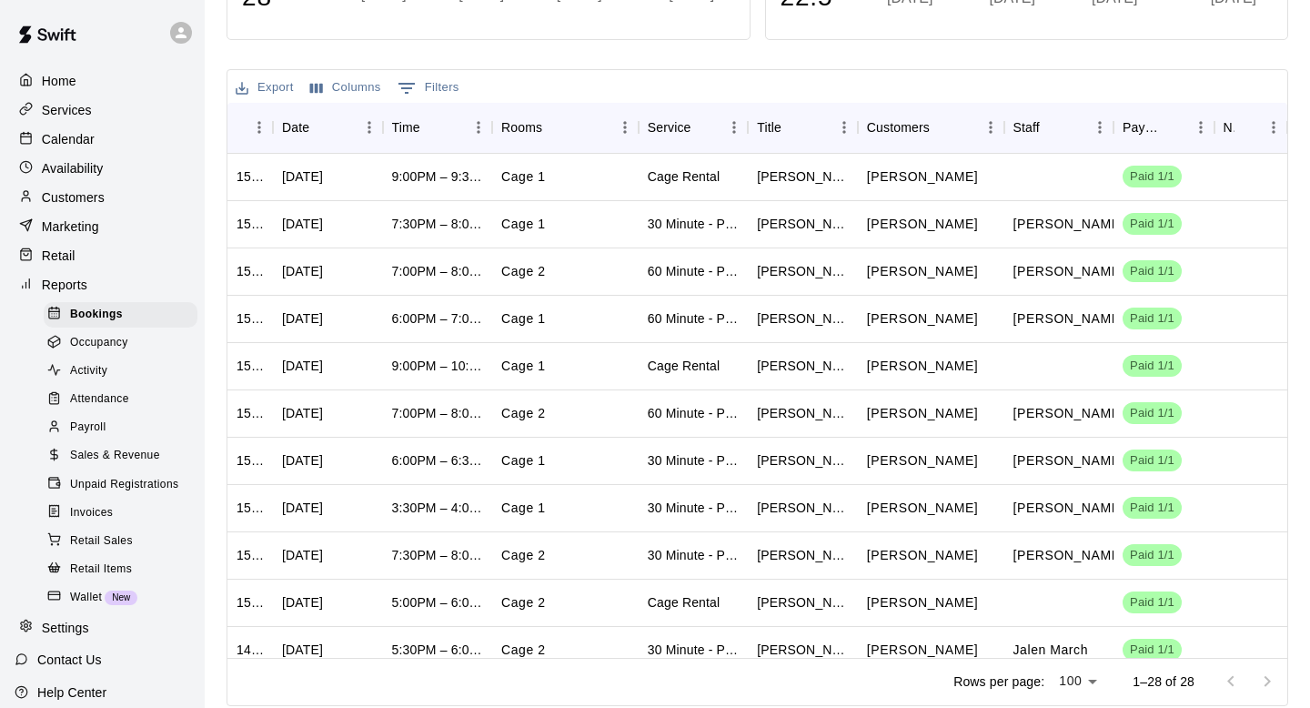
scroll to position [399, 0]
